Goal: Task Accomplishment & Management: Complete application form

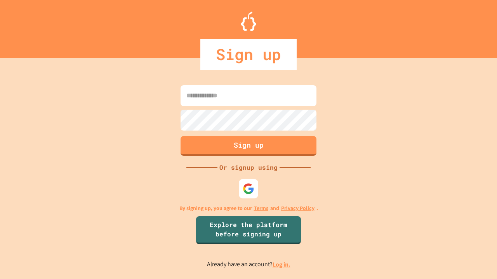
click at [282, 265] on link "Log in." at bounding box center [281, 265] width 18 height 8
